Goal: Find specific page/section: Find specific page/section

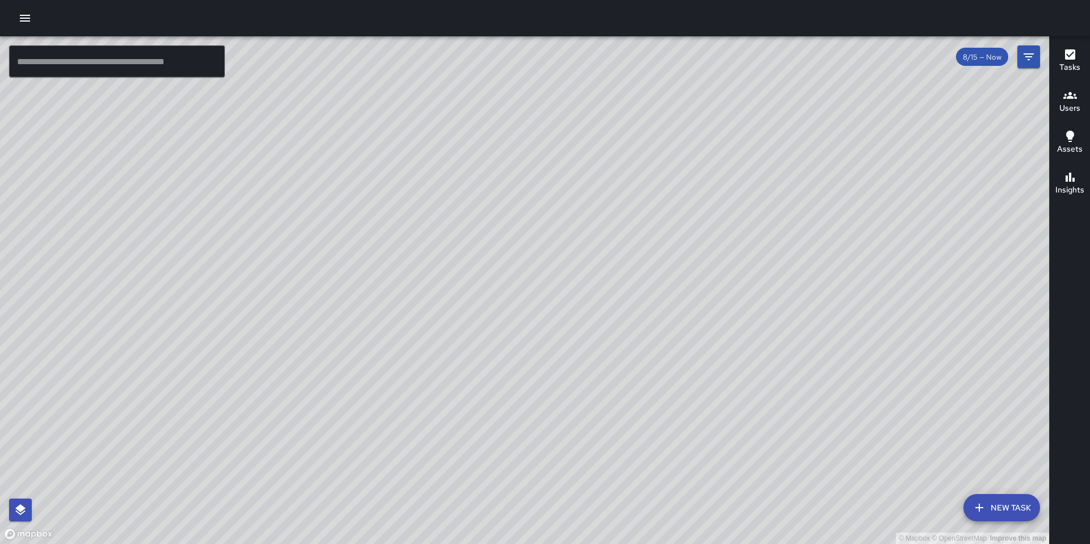
click at [26, 19] on icon "button" at bounding box center [25, 18] width 14 height 14
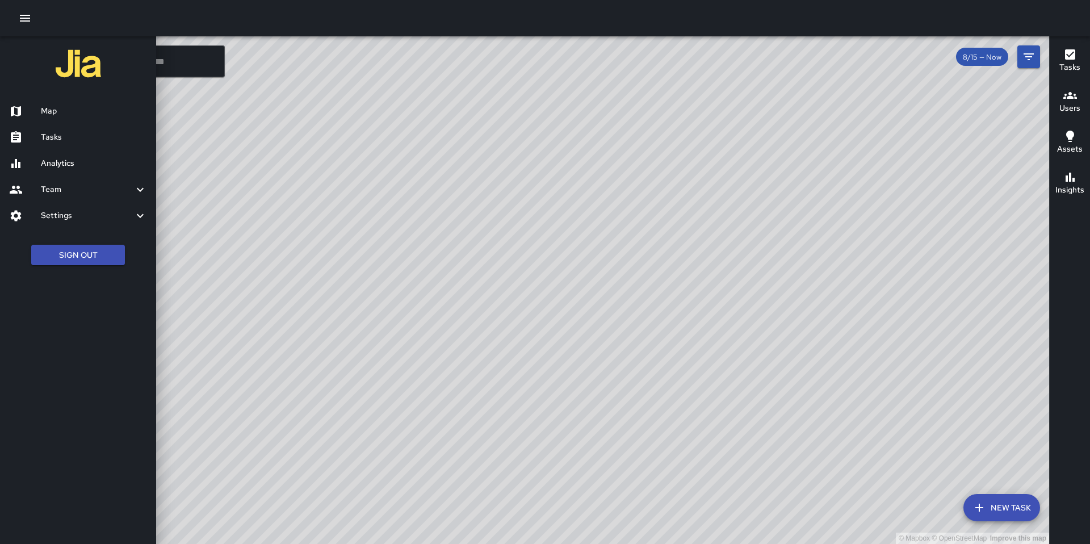
click at [64, 162] on h6 "Analytics" at bounding box center [94, 163] width 106 height 12
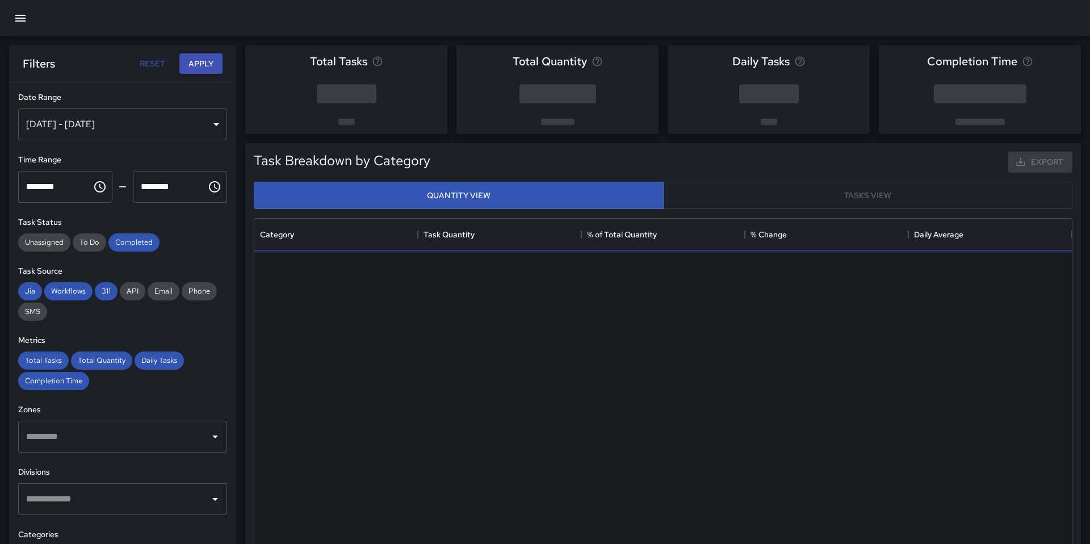
scroll to position [340, 818]
click at [96, 131] on div "[DATE] - [DATE]" at bounding box center [122, 124] width 209 height 32
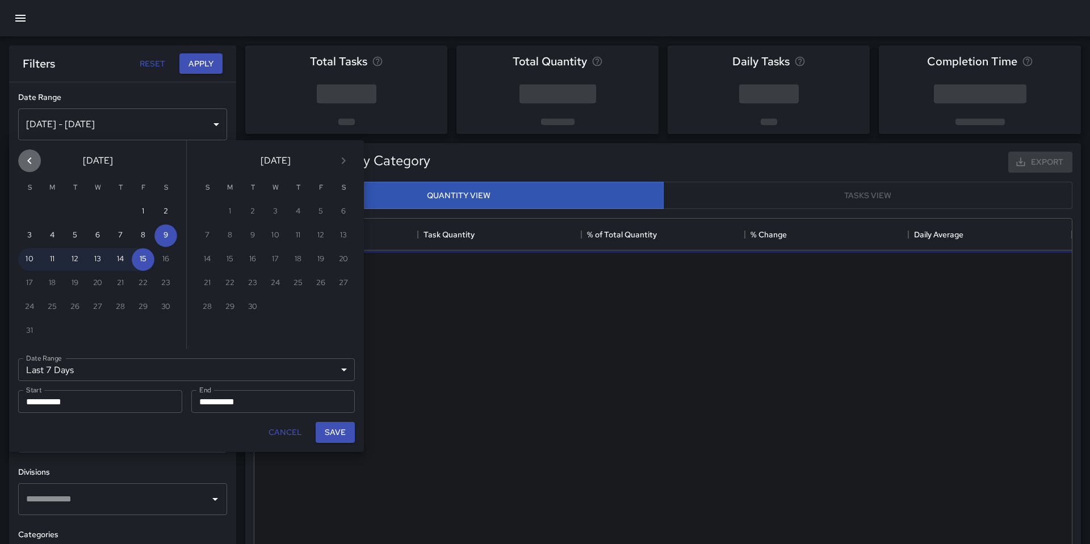
click at [37, 161] on button "Previous month" at bounding box center [29, 160] width 23 height 23
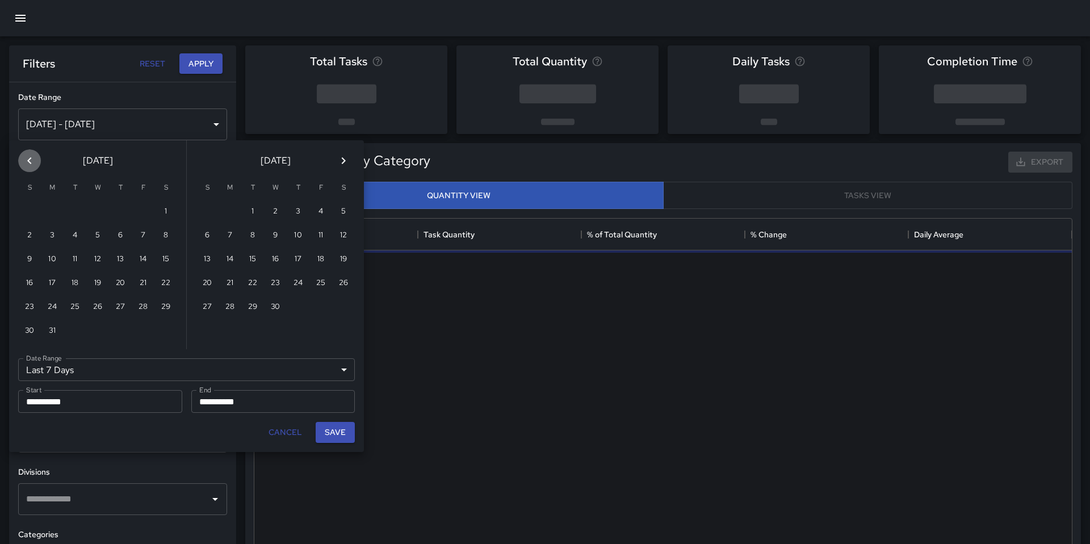
click at [37, 161] on button "Previous month" at bounding box center [29, 160] width 23 height 23
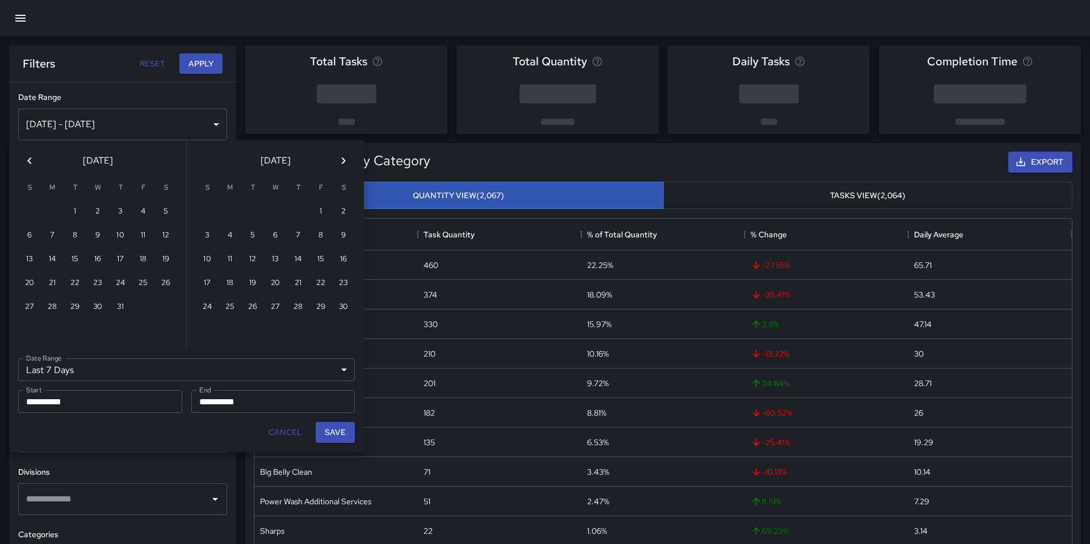
click at [37, 161] on button "Previous month" at bounding box center [29, 160] width 23 height 23
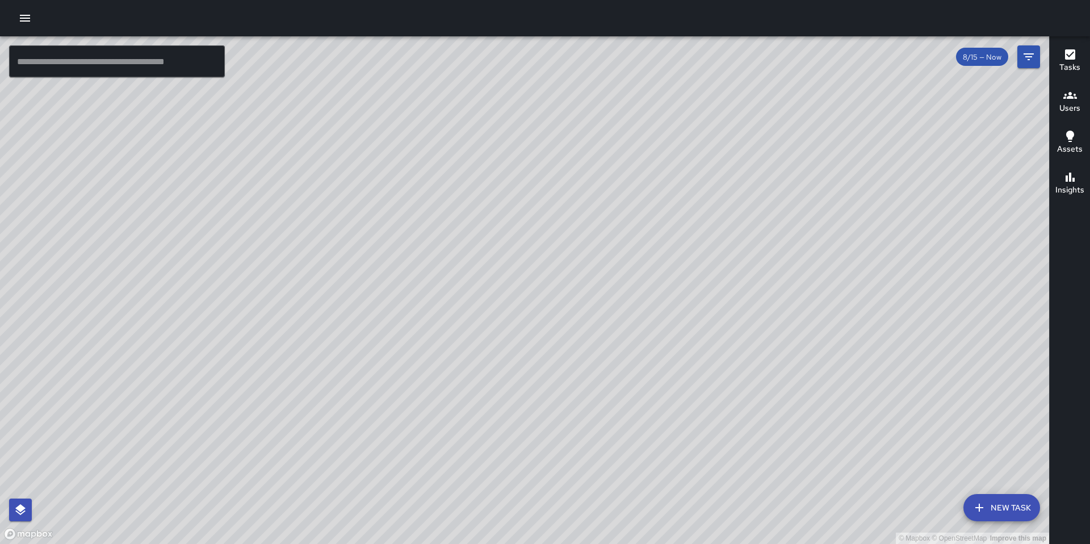
click at [21, 22] on icon "button" at bounding box center [25, 18] width 14 height 14
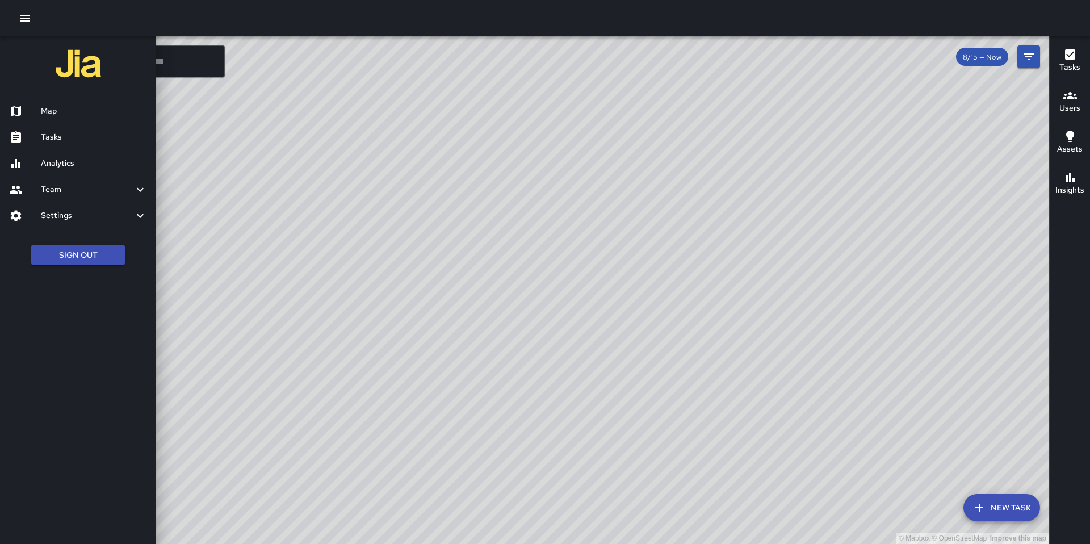
click at [77, 164] on h6 "Analytics" at bounding box center [94, 163] width 106 height 12
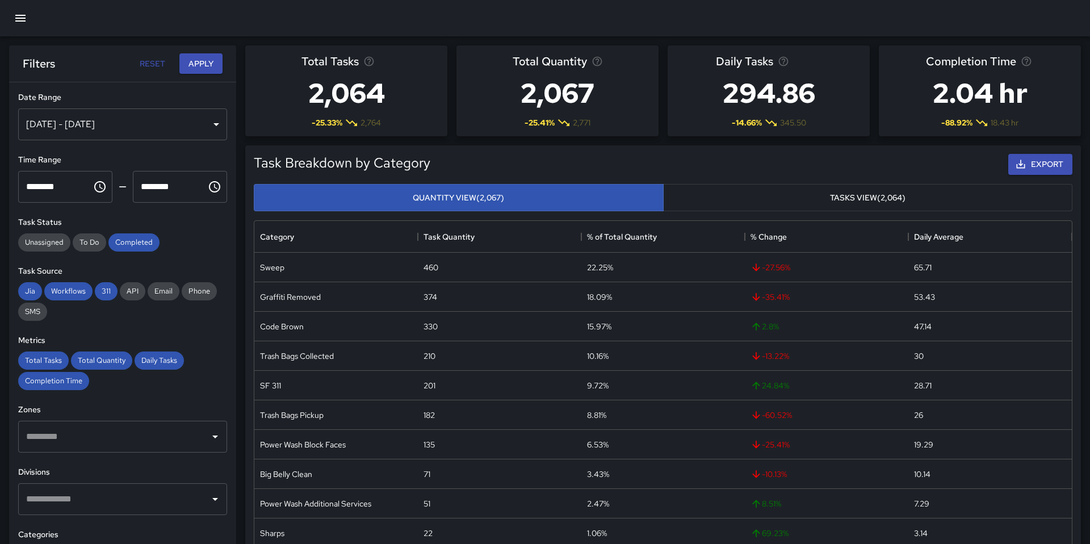
scroll to position [1, 0]
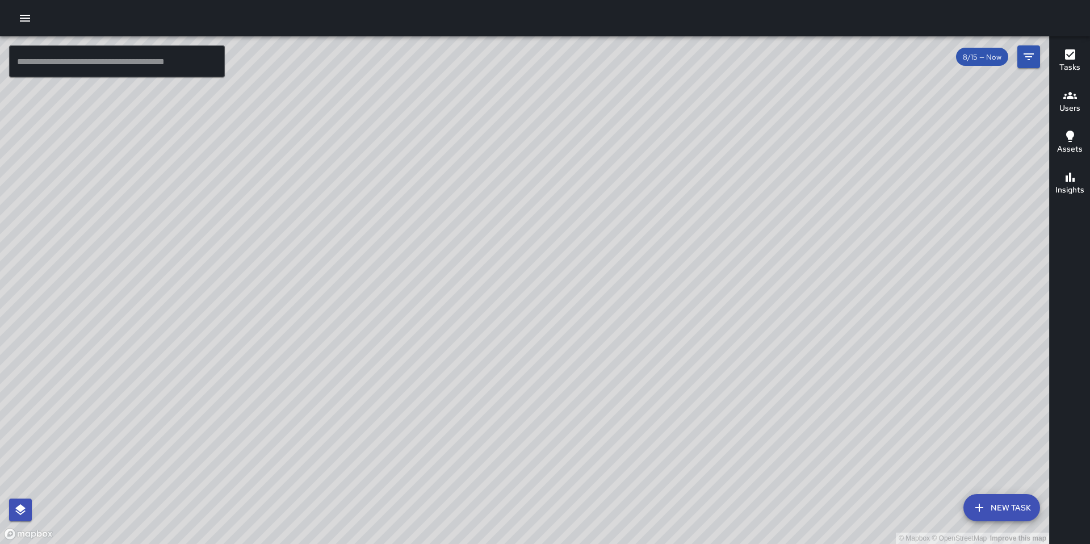
click at [510, 257] on div "© Mapbox © OpenStreetMap Improve this map" at bounding box center [524, 290] width 1049 height 508
